Goal: Information Seeking & Learning: Compare options

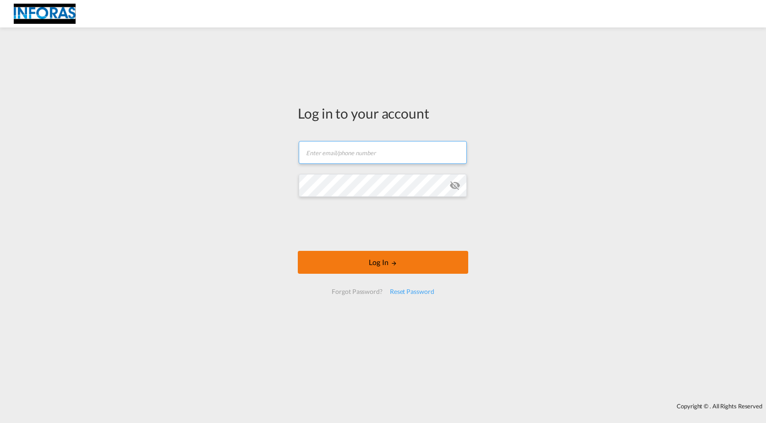
type input "[EMAIL_ADDRESS][PERSON_NAME][DOMAIN_NAME]"
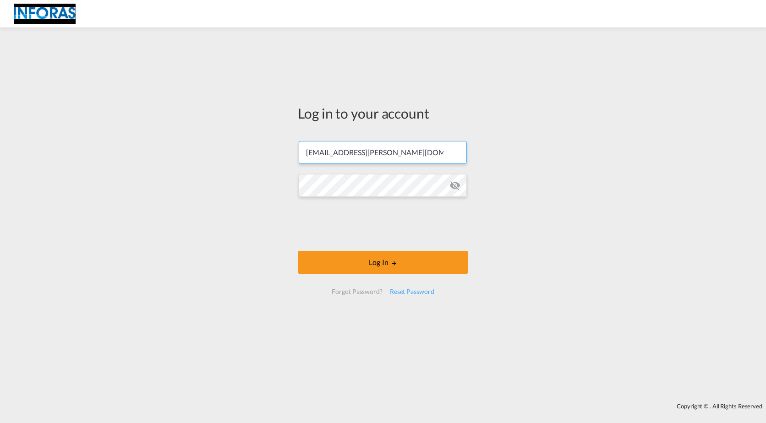
drag, startPoint x: 372, startPoint y: 263, endPoint x: 306, endPoint y: 219, distance: 79.3
click at [371, 263] on button "Log In" at bounding box center [383, 262] width 170 height 23
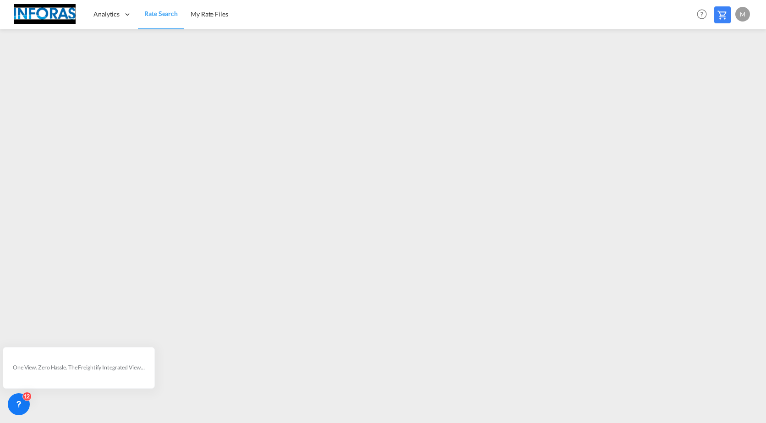
click at [162, 17] on span "Rate Search" at bounding box center [160, 14] width 33 height 8
